Goal: Download file/media

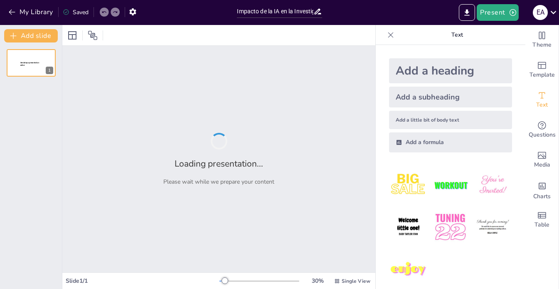
type input "Impacto de la IA en la Investigación Académica: Herramientas y Desafíos"
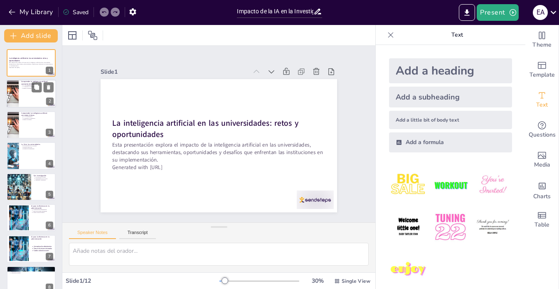
click at [22, 85] on ul "IA y su clasificación IA predictiva vs generativa Impacto económico" at bounding box center [37, 86] width 32 height 5
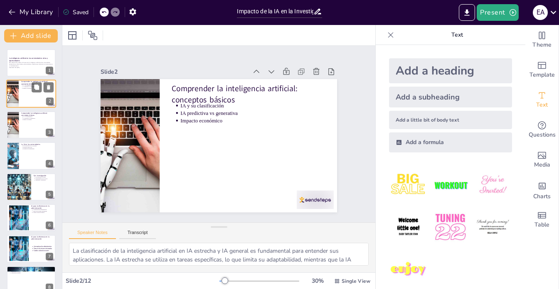
type textarea "La clasificación de la inteligencia artificial en IA estrecha y IA general es f…"
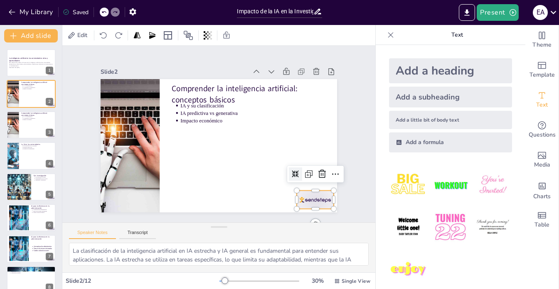
click at [196, 39] on img at bounding box center [179, 24] width 33 height 29
click at [348, 191] on div "Slide 1 La inteligencia artificial en las universidades: retos y oportunidades …" at bounding box center [219, 134] width 258 height 322
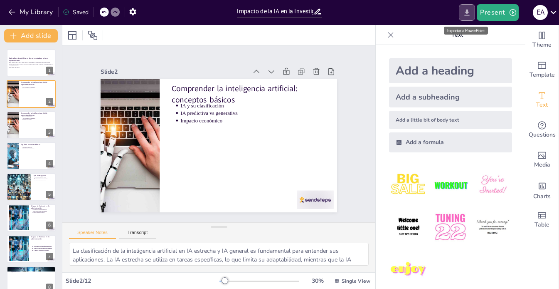
click at [469, 13] on icon "Exportar a PowerPoint" at bounding box center [467, 12] width 5 height 6
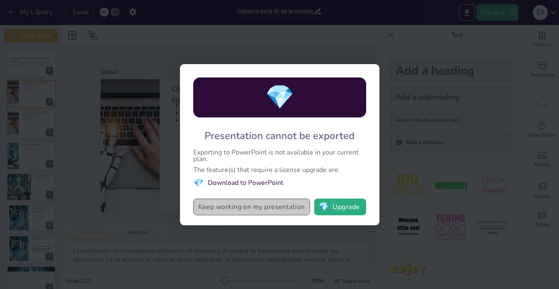
click at [244, 209] on button "Keep working on my presentation" at bounding box center [251, 206] width 117 height 17
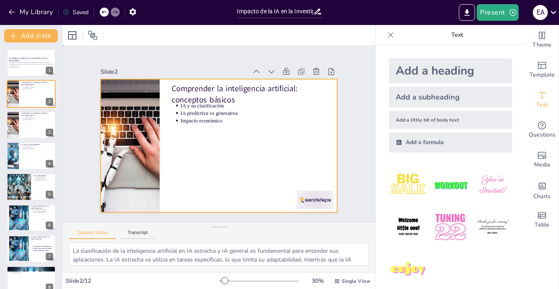
click at [223, 146] on div at bounding box center [214, 145] width 270 height 218
click at [466, 15] on icon "Exportar a PowerPoint" at bounding box center [467, 12] width 9 height 9
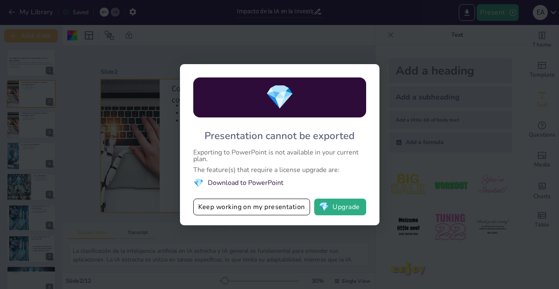
click at [214, 182] on li "💎 Download to PowerPoint" at bounding box center [279, 182] width 173 height 11
click at [268, 201] on button "Keep working on my presentation" at bounding box center [251, 206] width 117 height 17
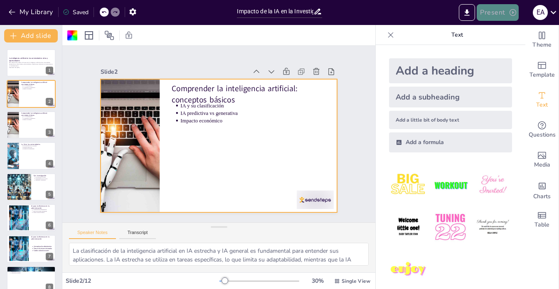
click at [505, 12] on button "Present" at bounding box center [498, 12] width 42 height 17
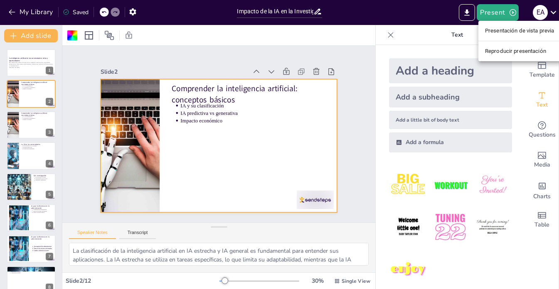
click at [453, 28] on div at bounding box center [279, 144] width 559 height 289
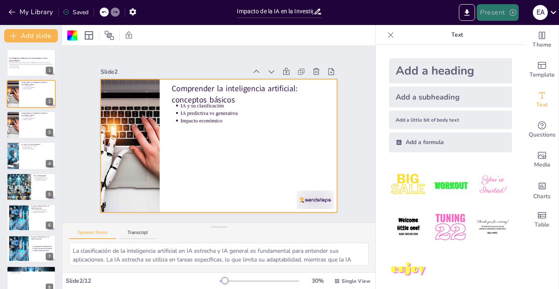
click at [501, 10] on button "Present" at bounding box center [498, 12] width 42 height 17
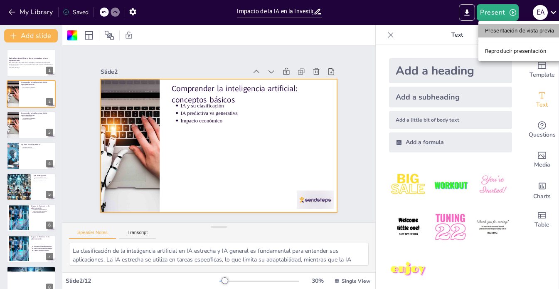
click at [503, 25] on li "Presentación de vista previa" at bounding box center [520, 30] width 83 height 13
